Goal: Navigation & Orientation: Find specific page/section

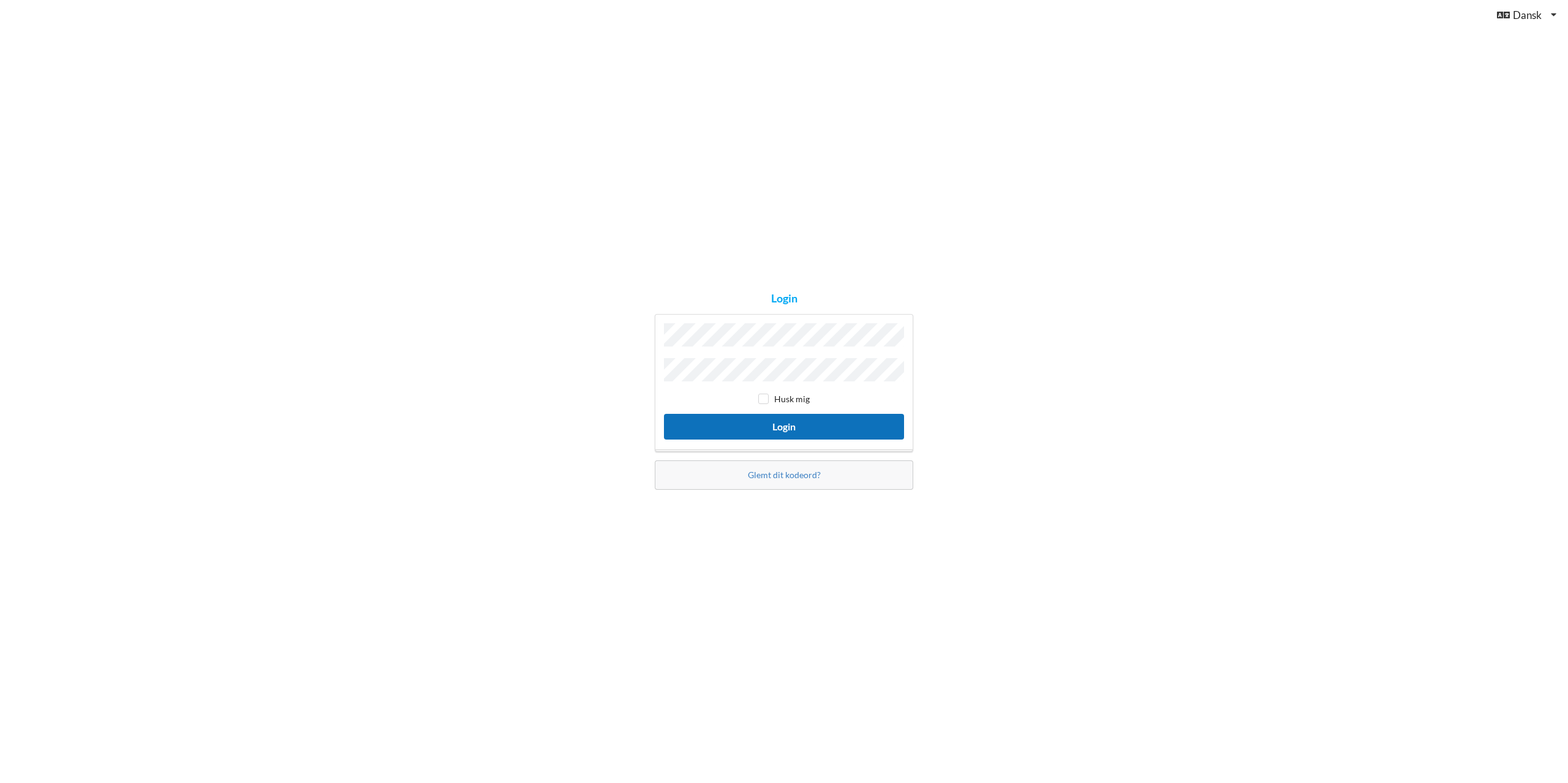
click at [799, 430] on button "Login" at bounding box center [784, 426] width 240 height 25
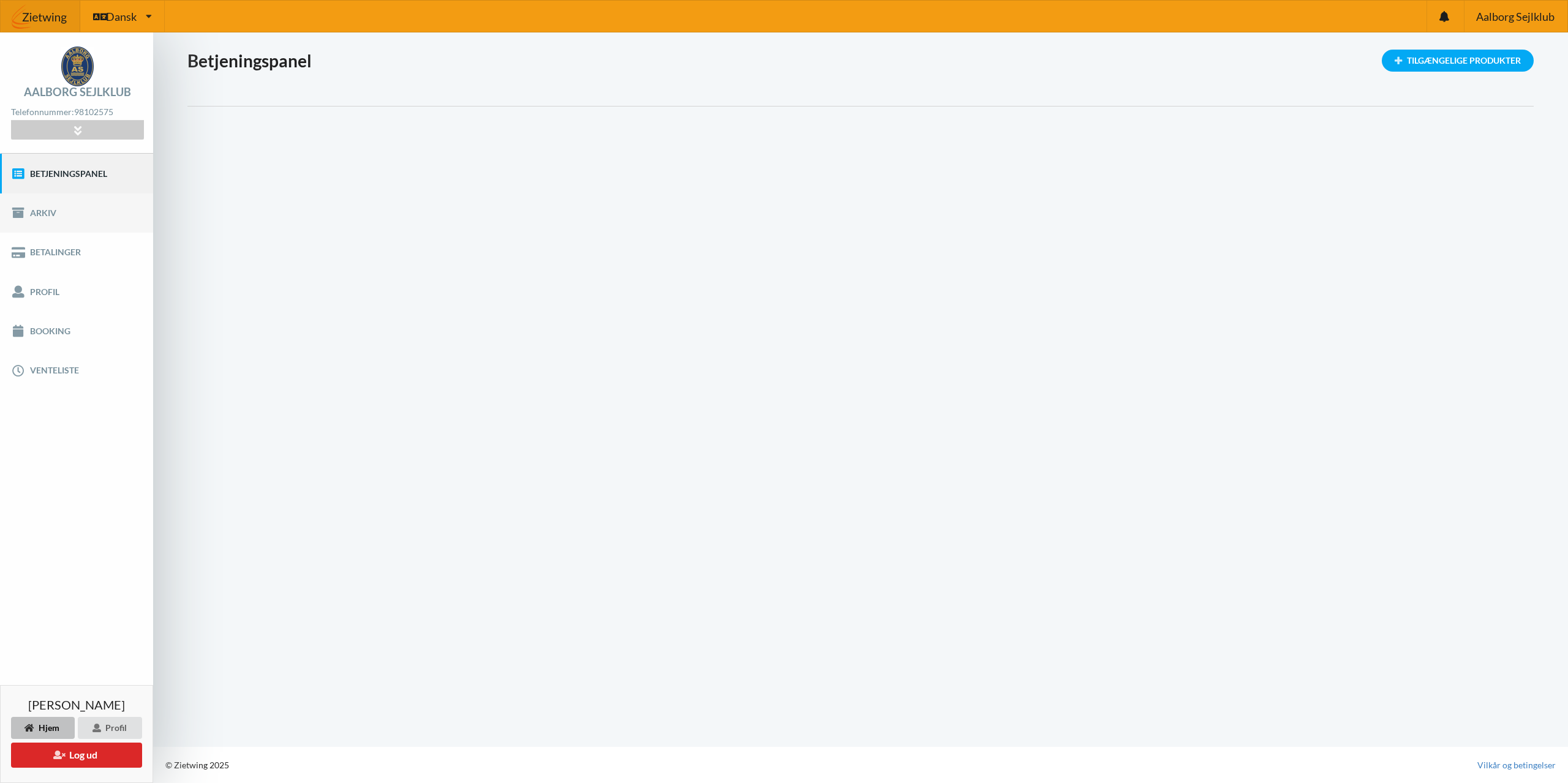
click at [47, 207] on link "Arkiv" at bounding box center [76, 213] width 153 height 39
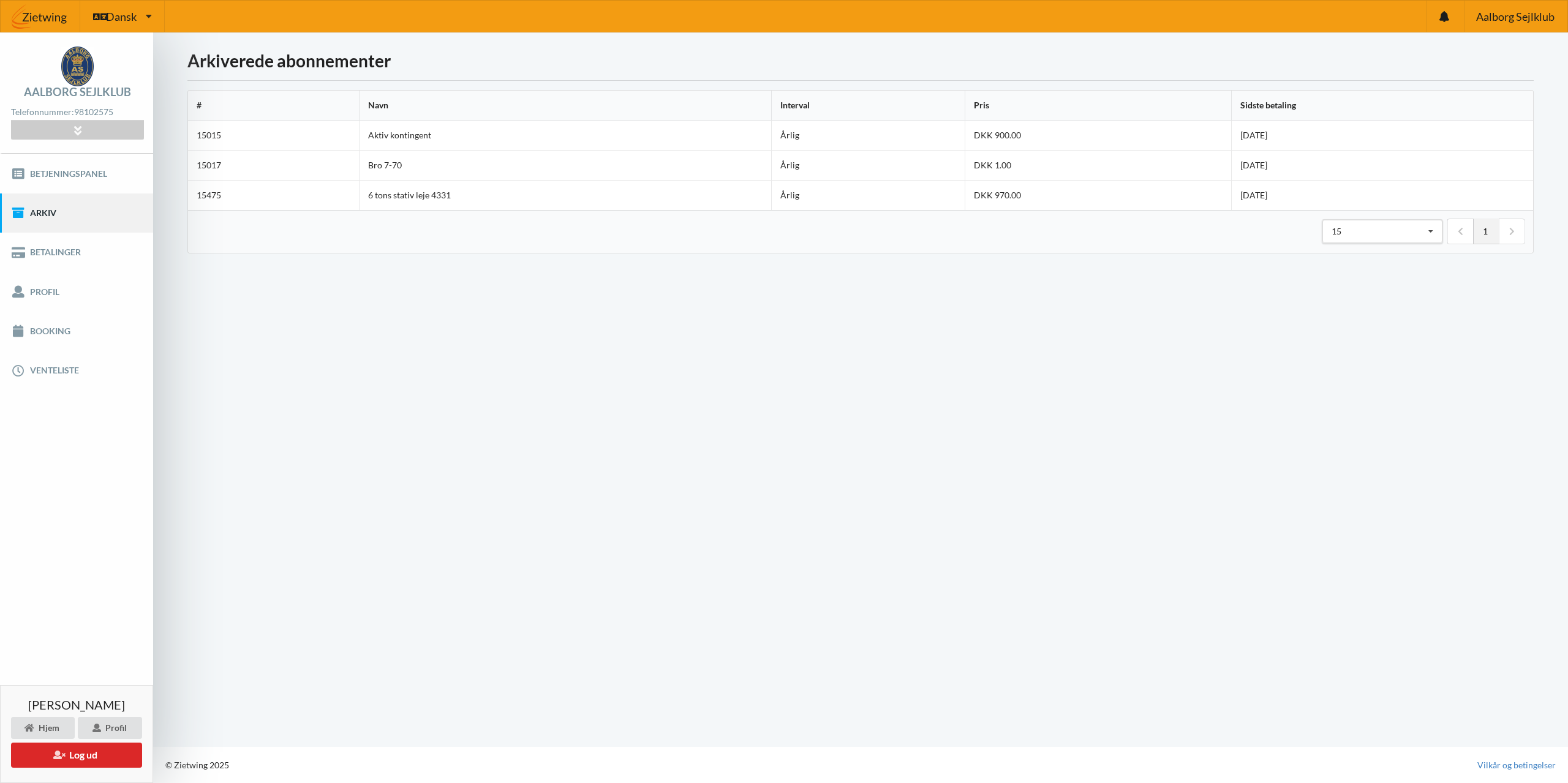
click at [677, 148] on td "Aktiv kontingent" at bounding box center [565, 136] width 412 height 30
click at [668, 136] on td "Aktiv kontingent" at bounding box center [565, 136] width 412 height 30
click at [57, 293] on link "Profil" at bounding box center [76, 291] width 153 height 39
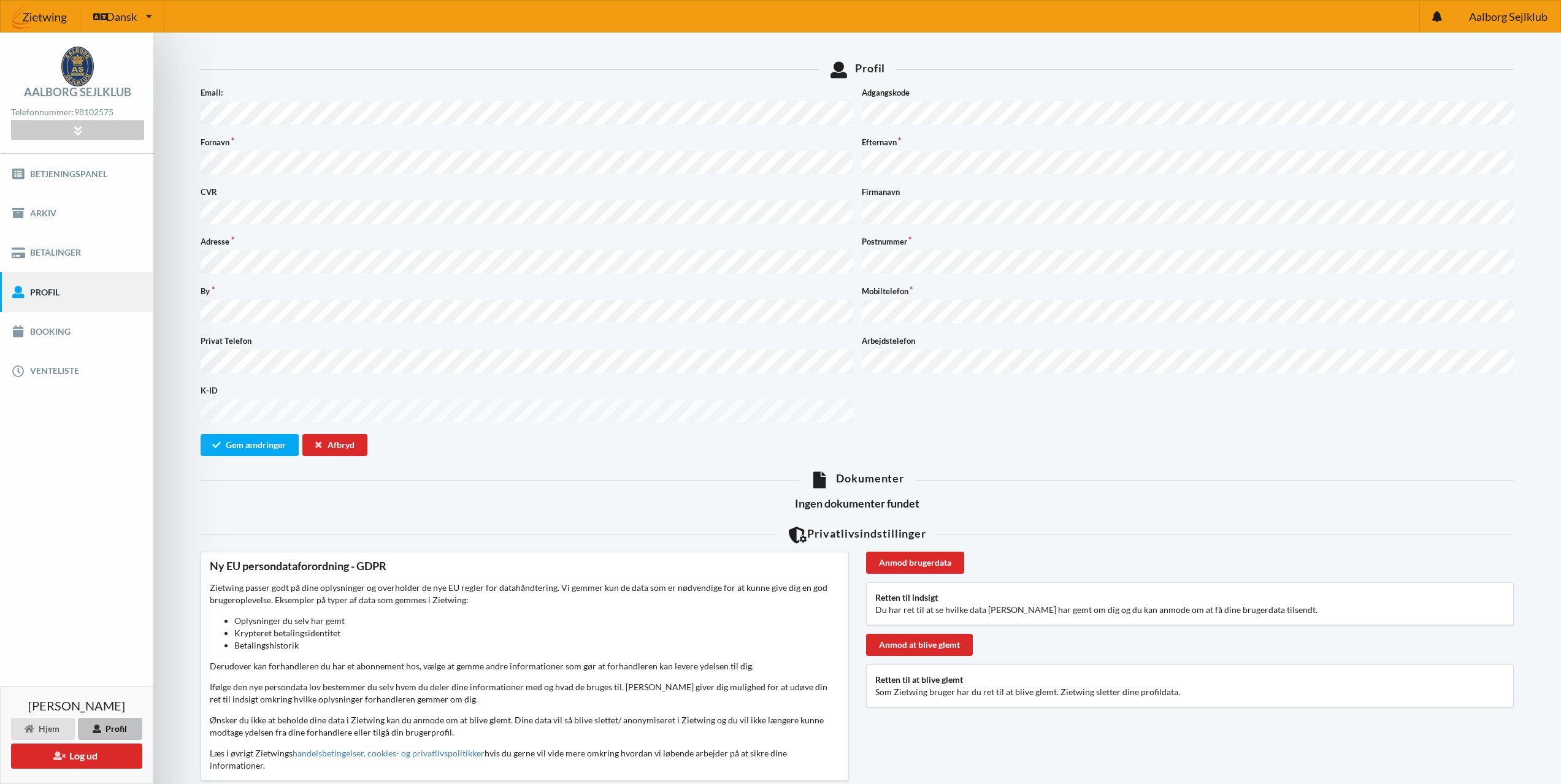
click at [78, 129] on icon at bounding box center [78, 131] width 14 height 10
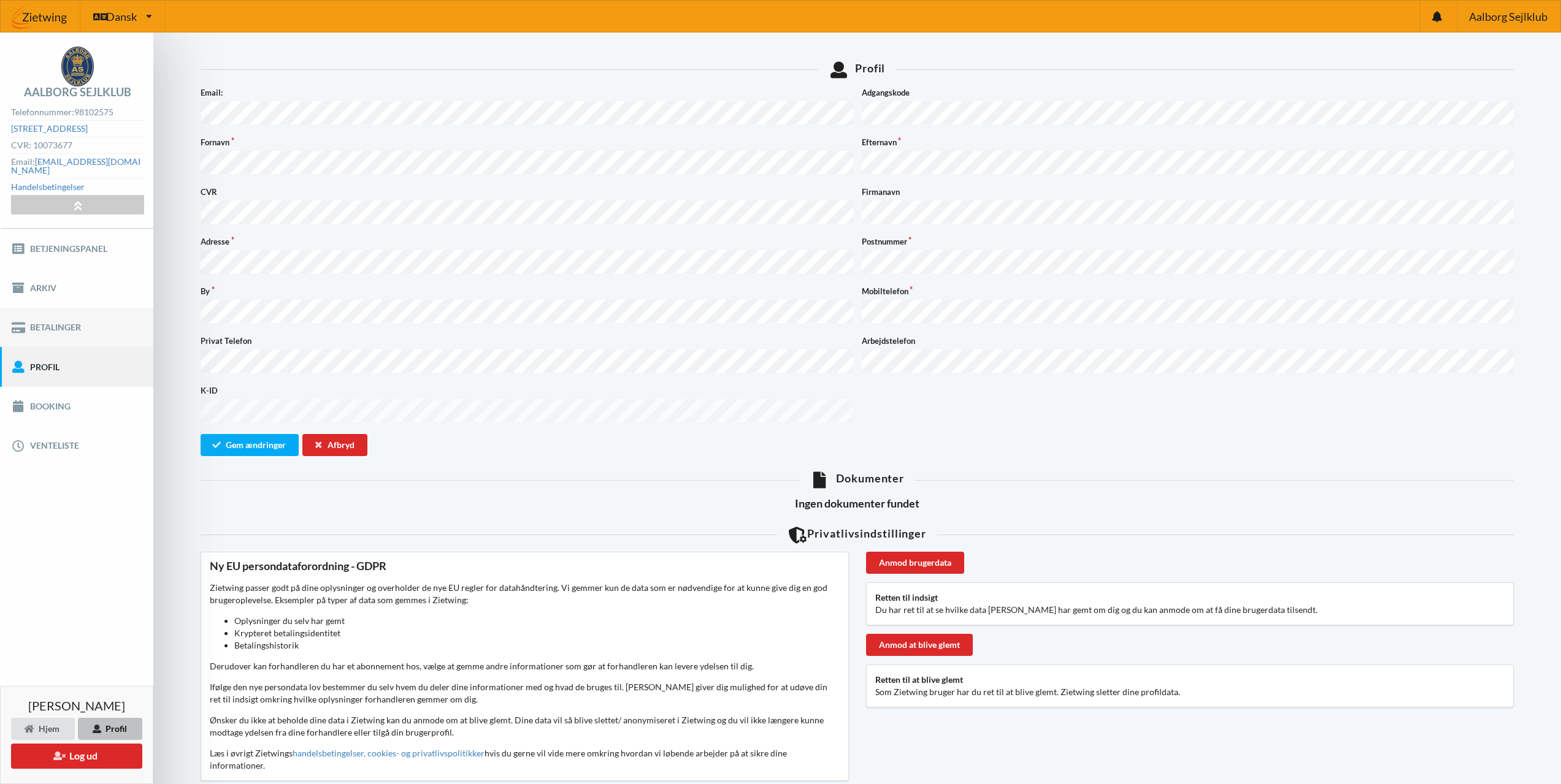
click at [45, 309] on link "Betalinger" at bounding box center [76, 327] width 153 height 39
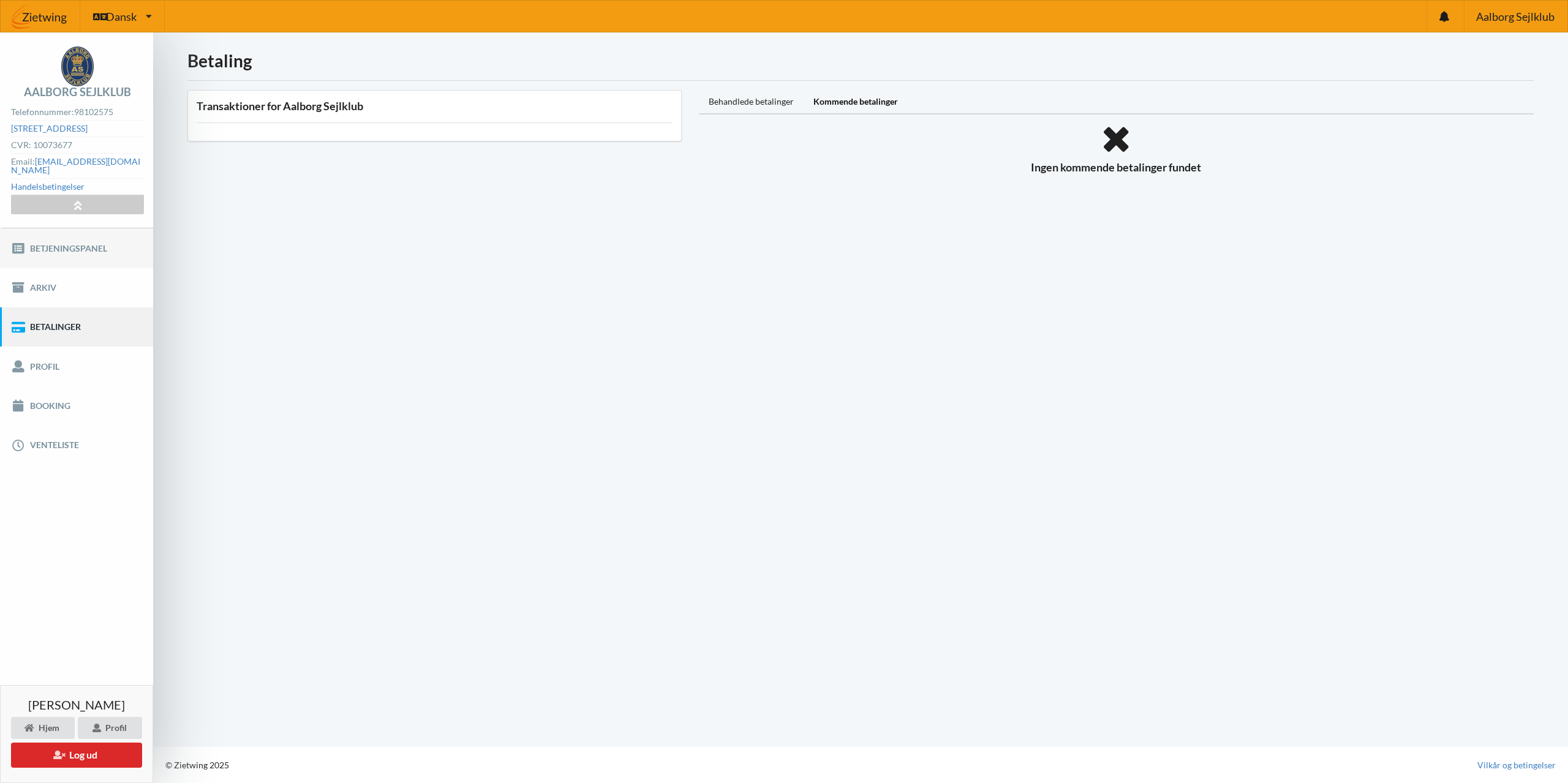
click at [76, 237] on link "Betjeningspanel" at bounding box center [76, 248] width 153 height 39
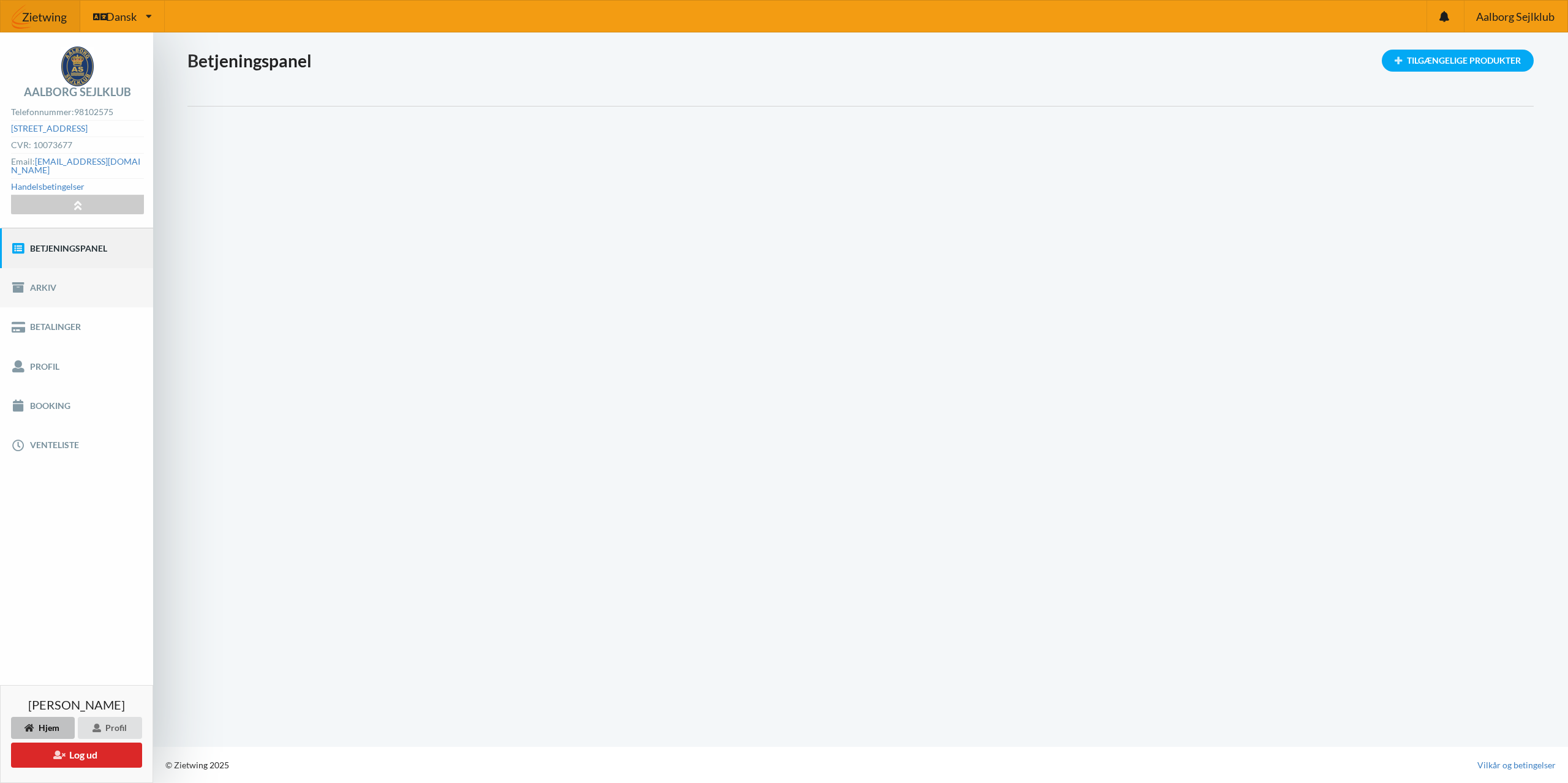
click at [38, 281] on link "Arkiv" at bounding box center [76, 288] width 153 height 39
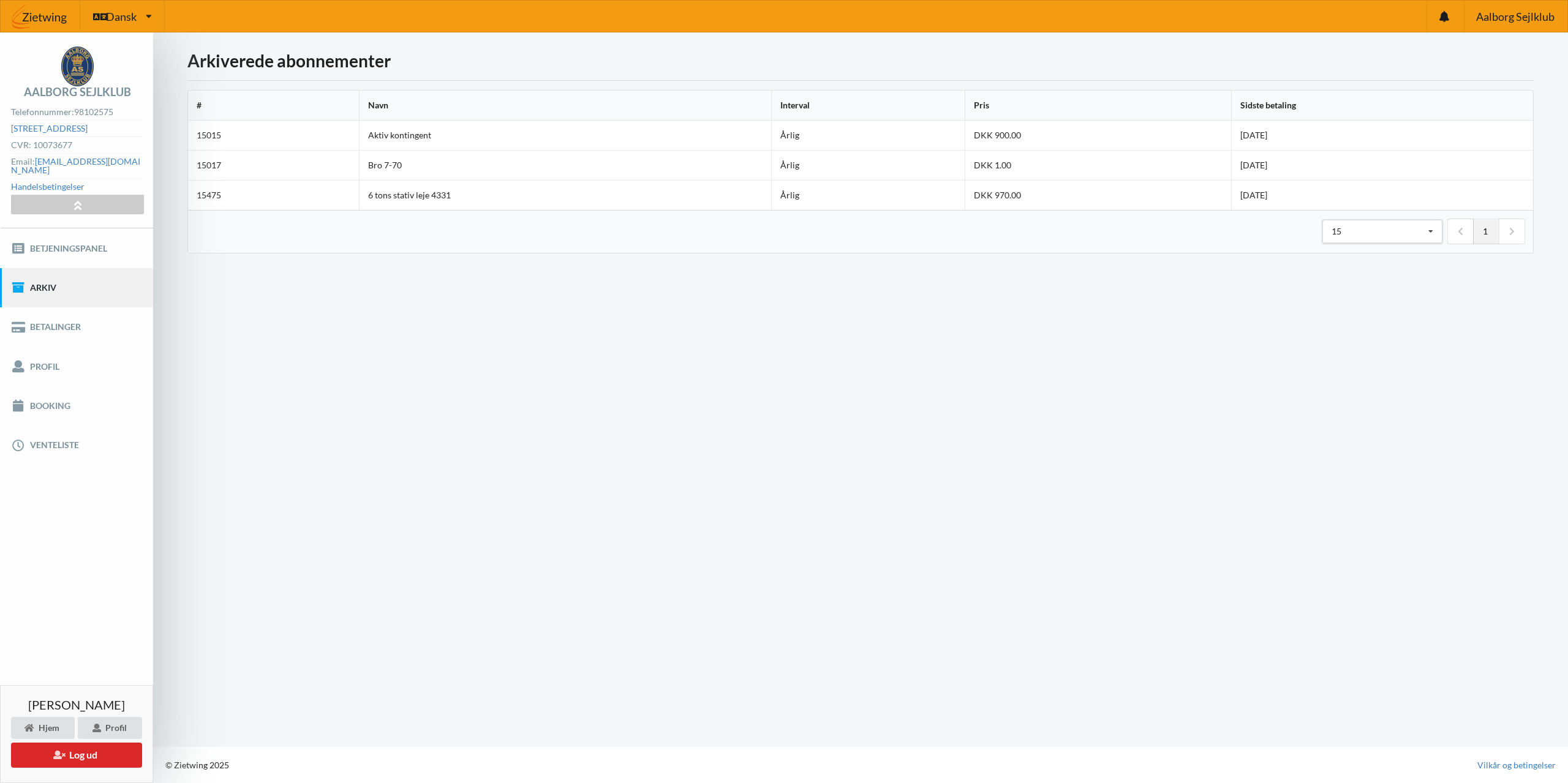
click at [1044, 161] on td "DKK 1.00" at bounding box center [1097, 165] width 267 height 30
click at [210, 168] on td "15017" at bounding box center [273, 165] width 171 height 30
